Goal: Find specific page/section: Find specific page/section

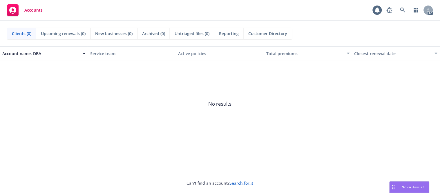
click at [178, 122] on span "No results" at bounding box center [220, 103] width 440 height 87
